Goal: Task Accomplishment & Management: Manage account settings

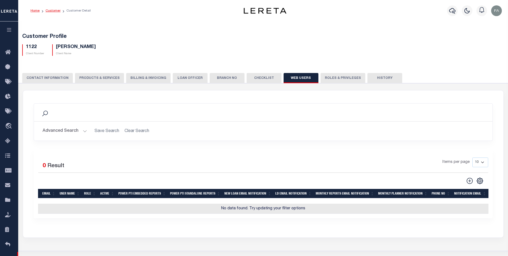
click at [54, 12] on link "Customer" at bounding box center [53, 10] width 15 height 3
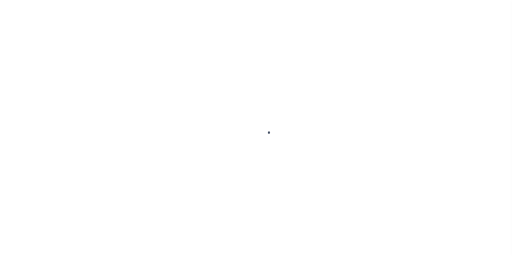
scroll to position [5, 0]
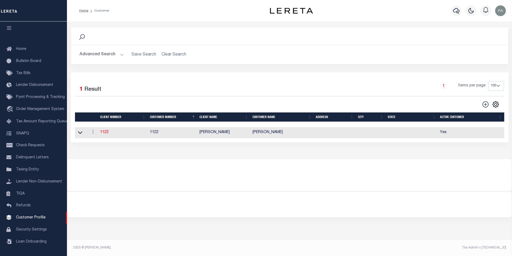
drag, startPoint x: 145, startPoint y: 82, endPoint x: 71, endPoint y: 70, distance: 75.4
click at [145, 82] on div "Selected 1 Result" at bounding box center [125, 88] width 101 height 15
click at [186, 172] on div at bounding box center [289, 172] width 445 height 26
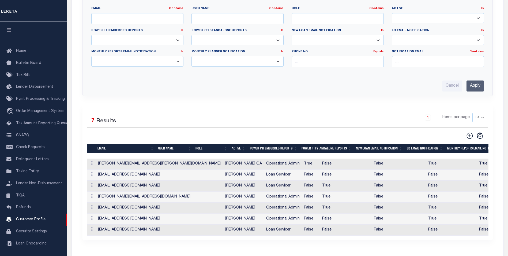
scroll to position [1, 0]
click at [91, 163] on icon at bounding box center [92, 163] width 2 height 4
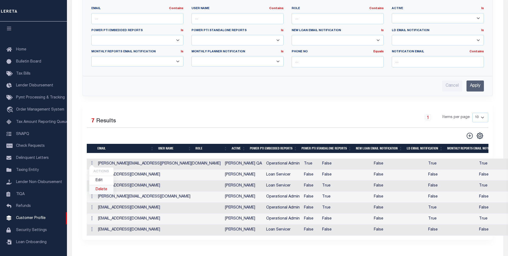
click at [100, 191] on link "Delete" at bounding box center [101, 189] width 24 height 9
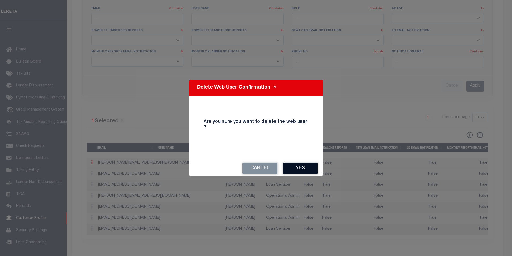
click at [307, 164] on button "Yes" at bounding box center [300, 168] width 35 height 12
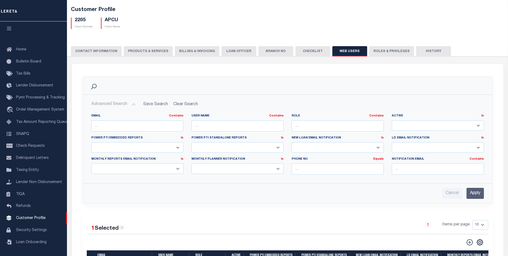
scroll to position [0, 0]
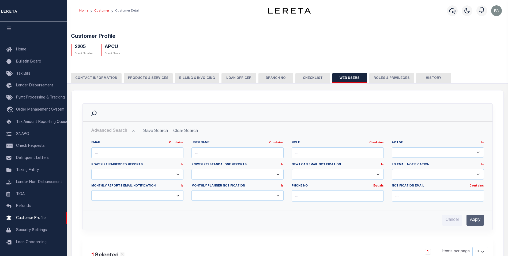
click at [105, 10] on link "Customer" at bounding box center [101, 10] width 15 height 3
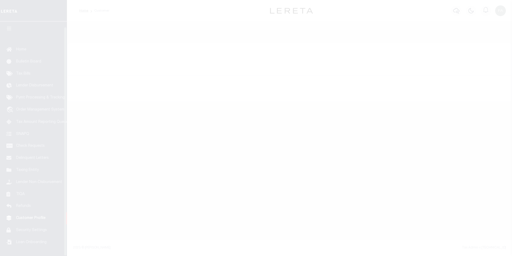
scroll to position [5, 0]
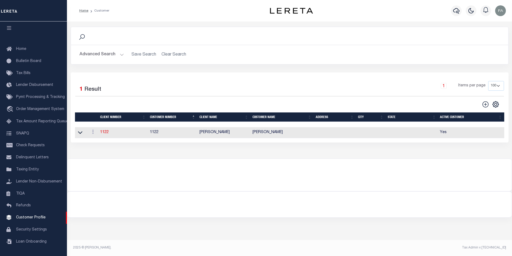
click at [82, 37] on icon at bounding box center [81, 36] width 7 height 7
click at [83, 37] on icon at bounding box center [81, 36] width 7 height 7
click at [82, 37] on icon at bounding box center [81, 36] width 7 height 7
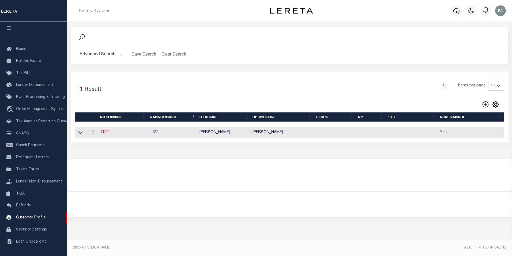
click at [82, 37] on icon at bounding box center [81, 36] width 7 height 7
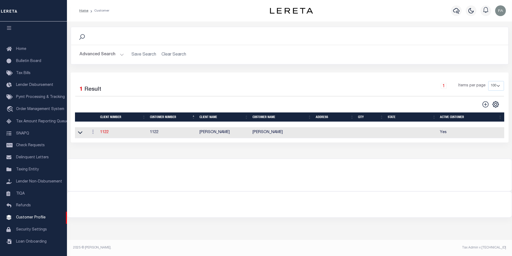
click at [82, 37] on icon at bounding box center [81, 36] width 7 height 7
click at [69, 44] on div "Search Advanced Search Save Search Clear Search CustomerSearchGridWrapper_dynam…" at bounding box center [290, 50] width 446 height 46
click at [80, 40] on icon at bounding box center [81, 36] width 7 height 7
click at [84, 37] on icon at bounding box center [82, 37] width 6 height 6
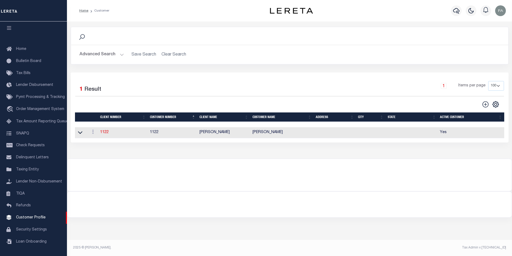
click at [84, 37] on icon at bounding box center [82, 37] width 6 height 6
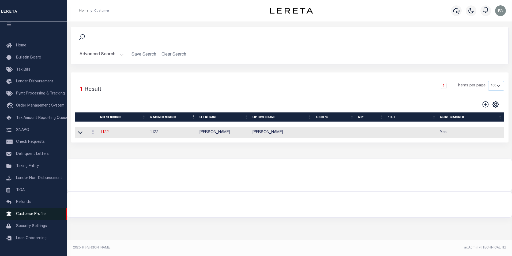
click at [31, 216] on span "Customer Profile" at bounding box center [30, 214] width 29 height 4
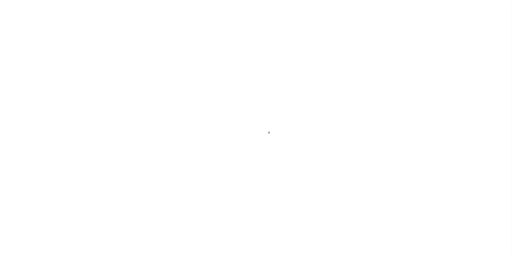
scroll to position [5, 0]
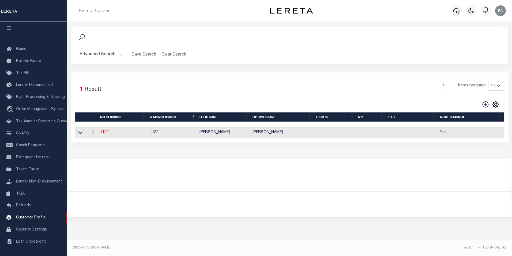
click at [290, 149] on div "Search Advanced Search Save Search Clear Search CustomerSearchGridWrapper_dynam…" at bounding box center [289, 89] width 445 height 137
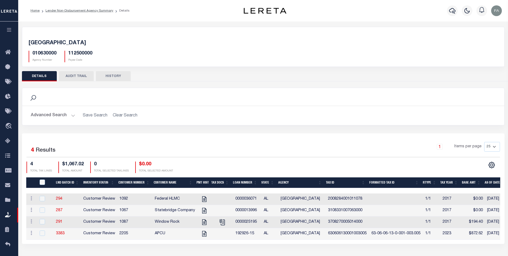
click at [87, 6] on ol "Home Lender Non-Disbursement Agency Summary Details" at bounding box center [80, 10] width 108 height 11
click at [93, 12] on link "Lender Non-Disbursement Agency Summary" at bounding box center [80, 10] width 68 height 3
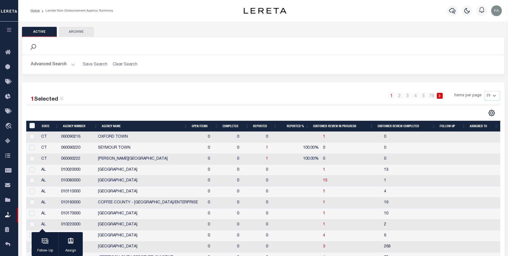
click at [57, 67] on button "Advanced Search" at bounding box center [53, 64] width 44 height 10
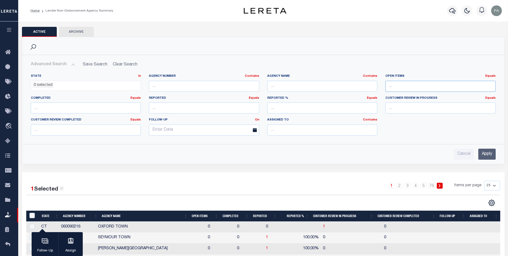
click at [405, 87] on input "number" at bounding box center [440, 86] width 110 height 11
click at [324, 89] on input "text" at bounding box center [322, 86] width 110 height 11
type input "f"
type input "renovo"
click at [489, 155] on input "Apply" at bounding box center [486, 153] width 17 height 11
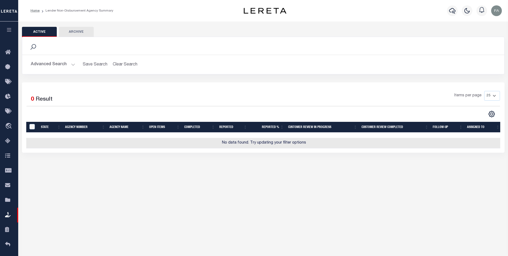
click at [67, 62] on button "Advanced Search" at bounding box center [53, 64] width 44 height 10
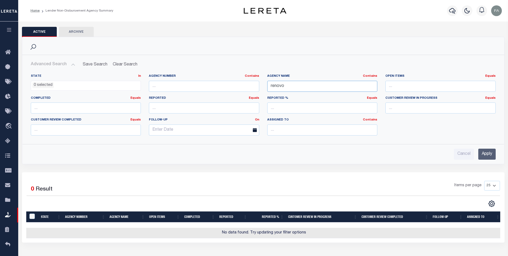
click at [316, 87] on input "renovo" at bounding box center [322, 86] width 110 height 11
click at [492, 151] on input "Apply" at bounding box center [486, 153] width 17 height 11
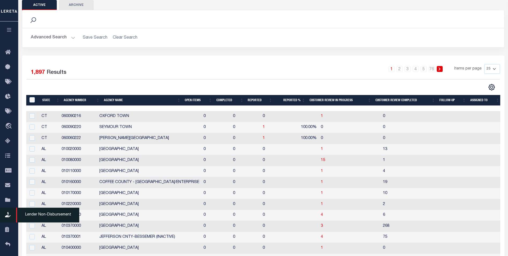
scroll to position [54, 0]
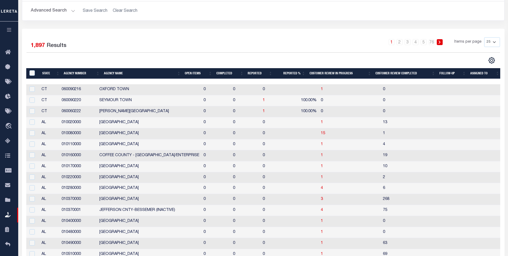
drag, startPoint x: 10, startPoint y: 29, endPoint x: 59, endPoint y: 36, distance: 48.9
click at [10, 29] on icon "button" at bounding box center [9, 29] width 6 height 5
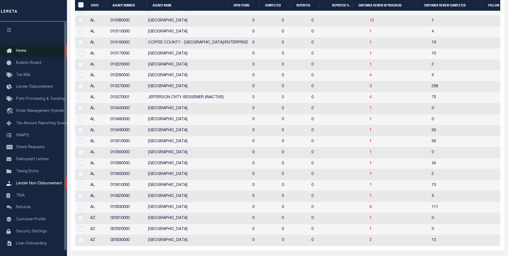
scroll to position [134, 0]
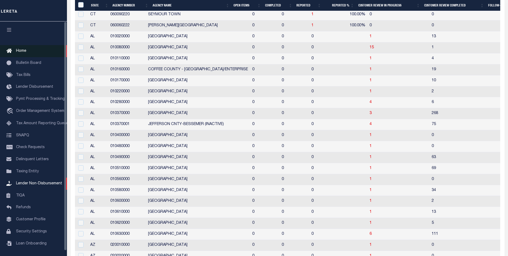
click at [25, 48] on link "Home" at bounding box center [33, 51] width 67 height 12
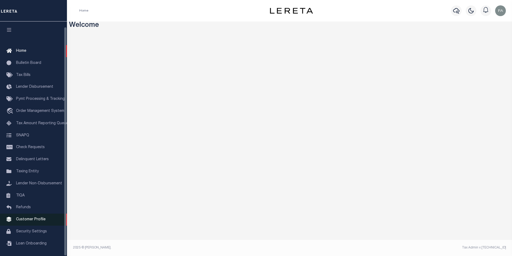
scroll to position [5, 0]
click at [38, 217] on span "Customer Profile" at bounding box center [30, 217] width 29 height 4
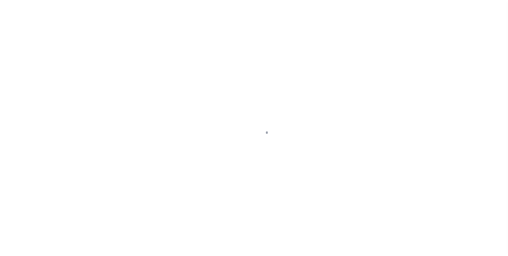
scroll to position [5, 0]
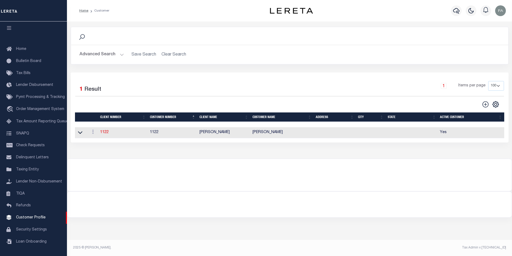
click at [108, 57] on button "Advanced Search" at bounding box center [102, 54] width 44 height 10
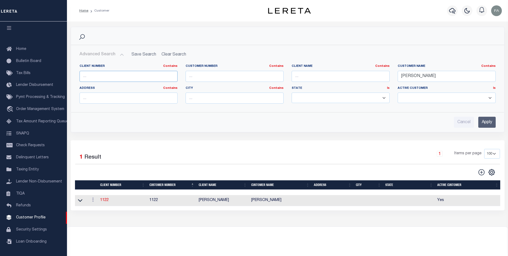
click at [136, 77] on input "text" at bounding box center [129, 76] width 98 height 11
drag, startPoint x: 98, startPoint y: 76, endPoint x: 48, endPoint y: 77, distance: 50.1
click at [48, 77] on div "Home Customer Profile Sign out" at bounding box center [254, 145] width 508 height 291
type input "2241"
drag, startPoint x: 430, startPoint y: 79, endPoint x: 387, endPoint y: 80, distance: 42.6
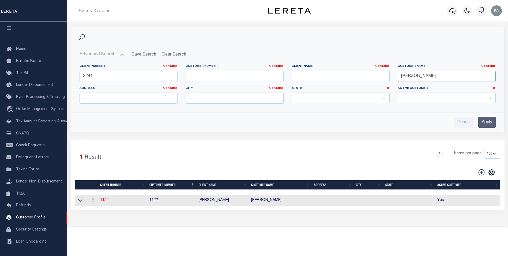
click at [387, 80] on div "Client Number Contains Contains Is 2241 Customer Number Contains Contains Is Is" at bounding box center [288, 86] width 424 height 44
click at [488, 123] on input "Apply" at bounding box center [486, 122] width 17 height 11
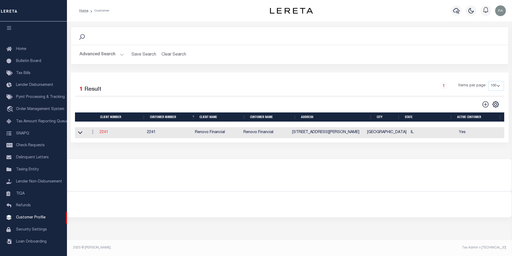
click at [107, 131] on link "2241" at bounding box center [104, 132] width 9 height 4
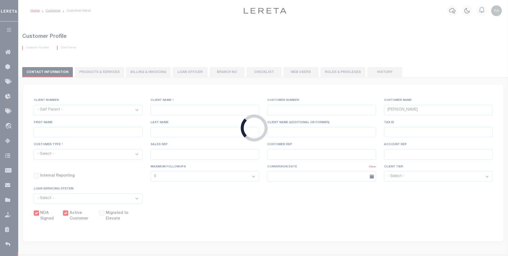
select select
type input "Renovo Financial"
type input "2241"
type input "Renovo Financial"
type input "[PERSON_NAME]"
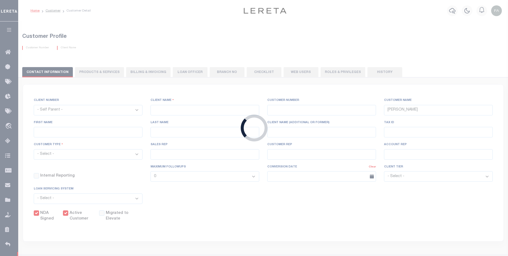
type input "[PERSON_NAME]"
select select "Mixed Portfolio"
type input "[PERSON_NAME]"
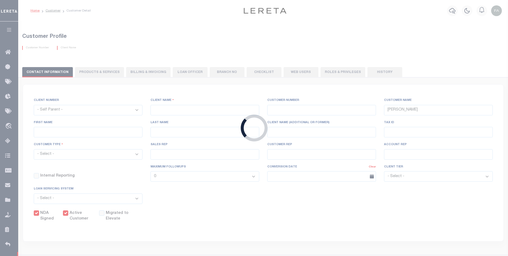
checkbox input "true"
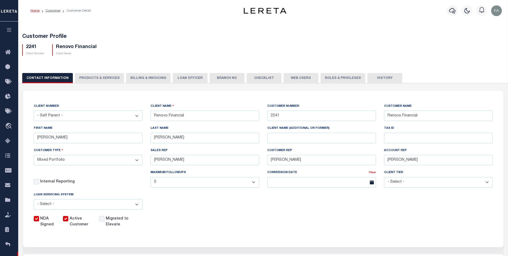
click at [306, 80] on button "Web Users" at bounding box center [301, 78] width 35 height 10
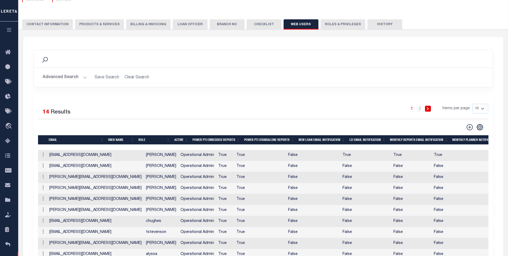
scroll to position [80, 0]
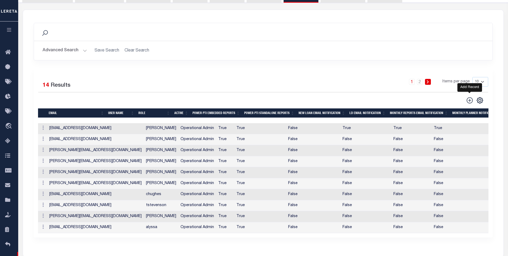
click at [471, 101] on icon at bounding box center [469, 100] width 7 height 7
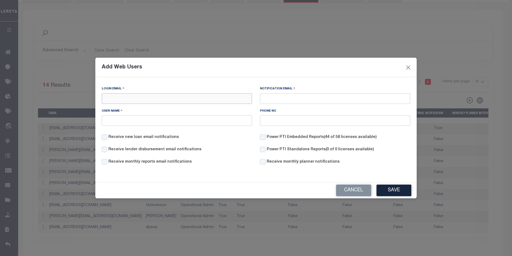
click at [158, 98] on input "Login Email" at bounding box center [177, 98] width 150 height 10
type input "[PERSON_NAME][EMAIL_ADDRESS][PERSON_NAME][DOMAIN_NAME]"
type input "[PERSON_NAME] QA"
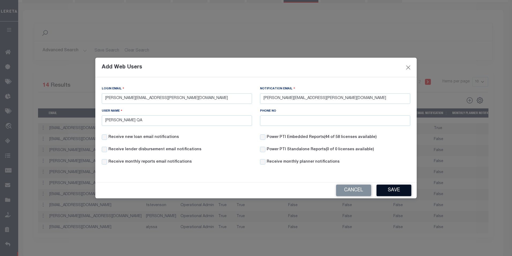
click at [388, 187] on button "Save" at bounding box center [394, 190] width 35 height 12
click at [148, 135] on label "Receive new loan email notifications" at bounding box center [143, 137] width 70 height 6
click at [107, 135] on input "Receive new loan email notifications" at bounding box center [104, 136] width 5 height 5
checkbox input "true"
click at [145, 151] on label "Receive lender disbursement email notifications" at bounding box center [154, 150] width 93 height 6
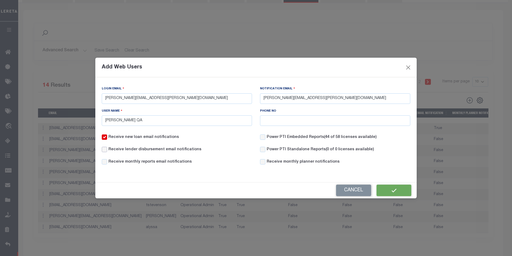
click at [107, 151] on input "Receive lender disbursement email notifications" at bounding box center [104, 149] width 5 height 5
checkbox input "true"
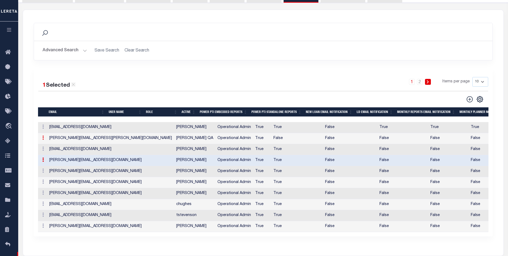
click at [41, 137] on link at bounding box center [43, 138] width 6 height 4
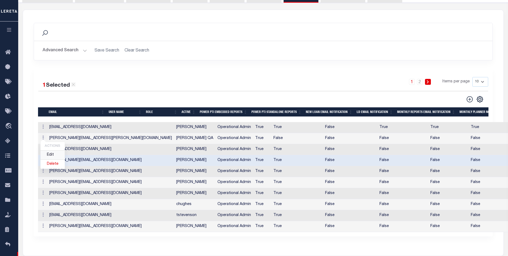
click at [49, 154] on link "Edit" at bounding box center [52, 154] width 24 height 9
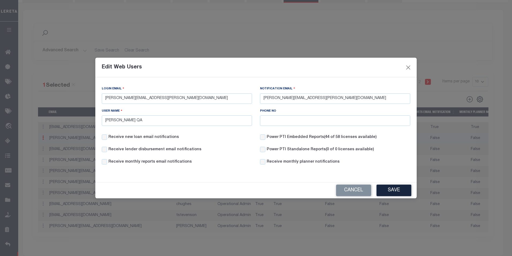
click at [147, 137] on label "Receive new loan email notifications" at bounding box center [143, 137] width 70 height 6
click at [107, 137] on input "Receive new loan email notifications" at bounding box center [104, 136] width 5 height 5
checkbox input "true"
click at [149, 151] on label "Receive lender disbursement email notifications" at bounding box center [154, 150] width 93 height 6
click at [107, 151] on input "Receive lender disbursement email notifications" at bounding box center [104, 149] width 5 height 5
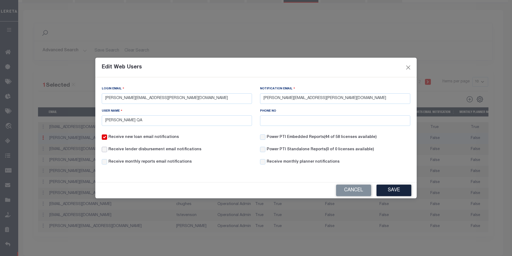
checkbox input "true"
click at [152, 161] on label "Receive monthly reports email notifications" at bounding box center [149, 162] width 83 height 6
click at [107, 161] on input "Receive monthly reports email notifications" at bounding box center [104, 161] width 5 height 5
checkbox input "true"
click at [394, 189] on button "Save" at bounding box center [394, 190] width 35 height 12
